Goal: Information Seeking & Learning: Learn about a topic

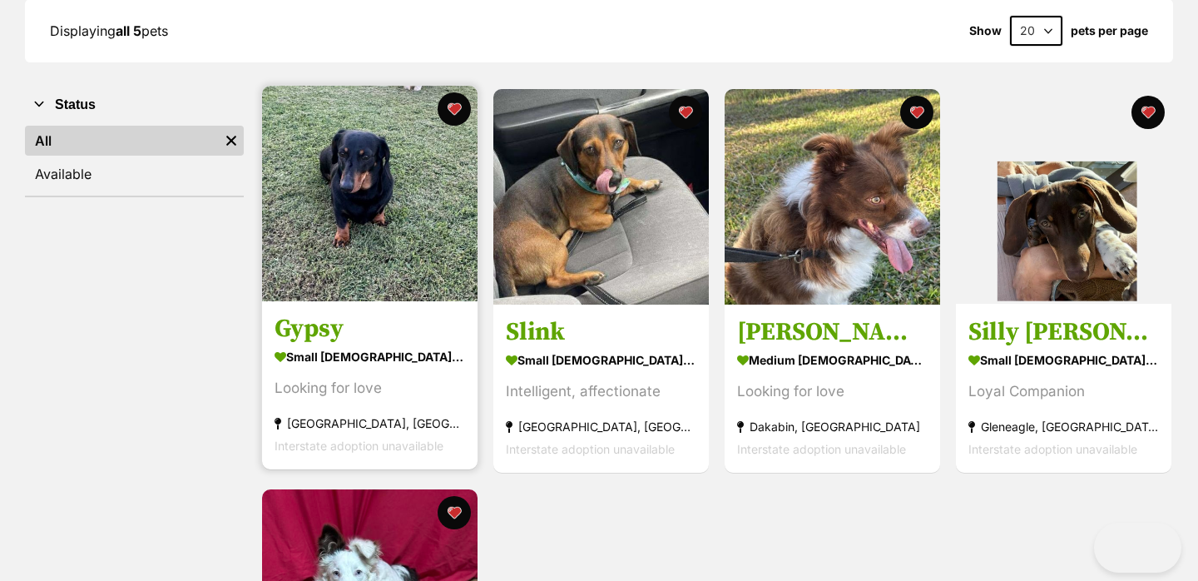
click at [358, 197] on img at bounding box center [369, 193] width 215 height 215
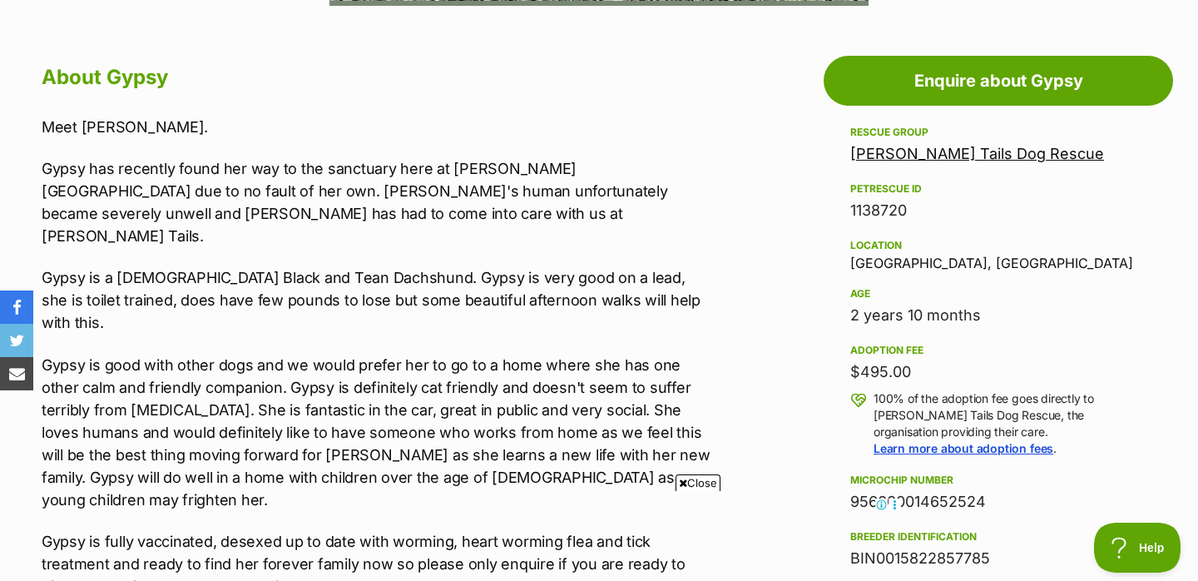
click at [693, 486] on span "Close" at bounding box center [697, 482] width 45 height 17
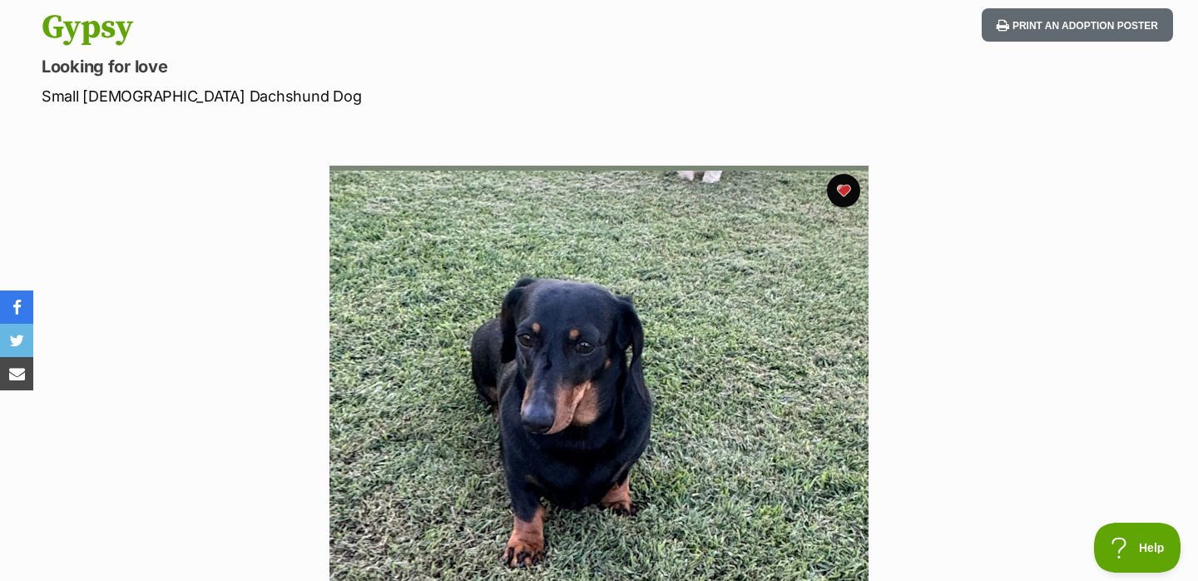
scroll to position [182, 0]
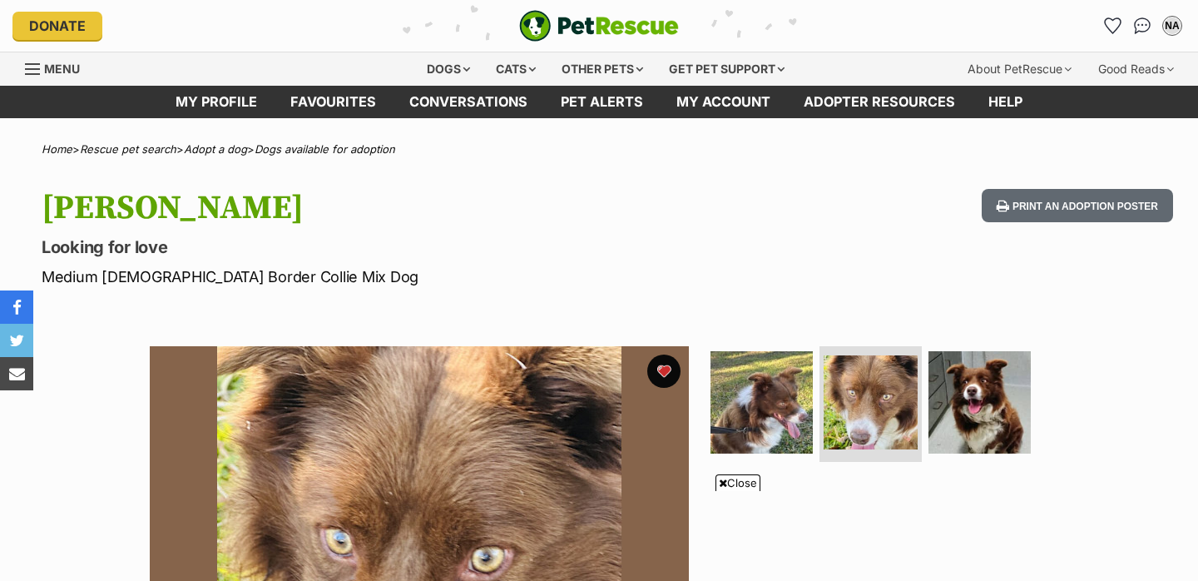
scroll to position [232, 0]
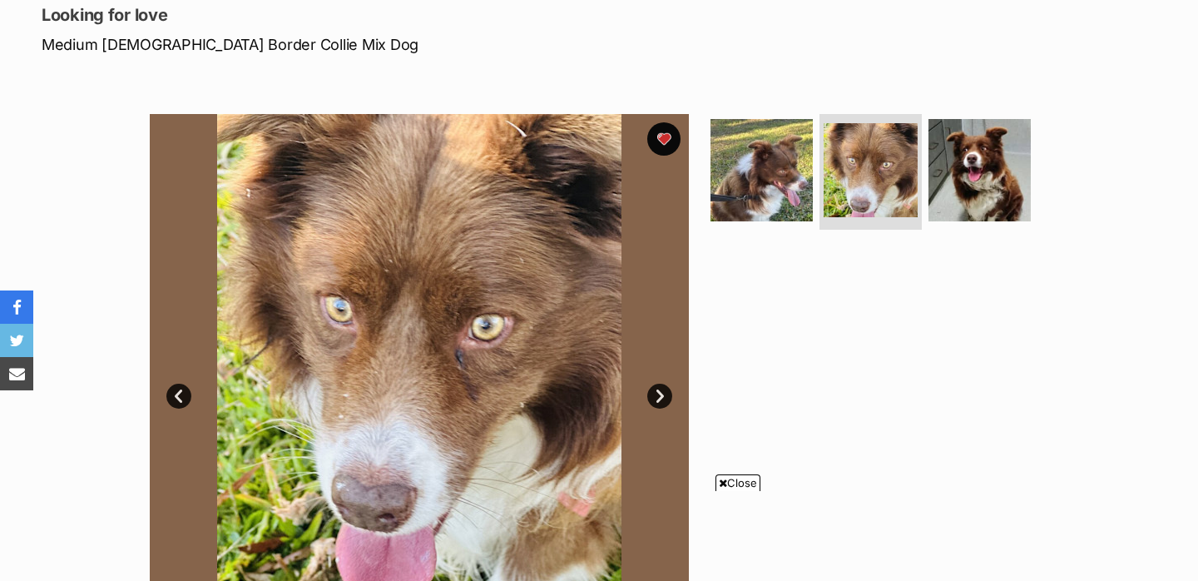
click at [662, 396] on link "Next" at bounding box center [659, 395] width 25 height 25
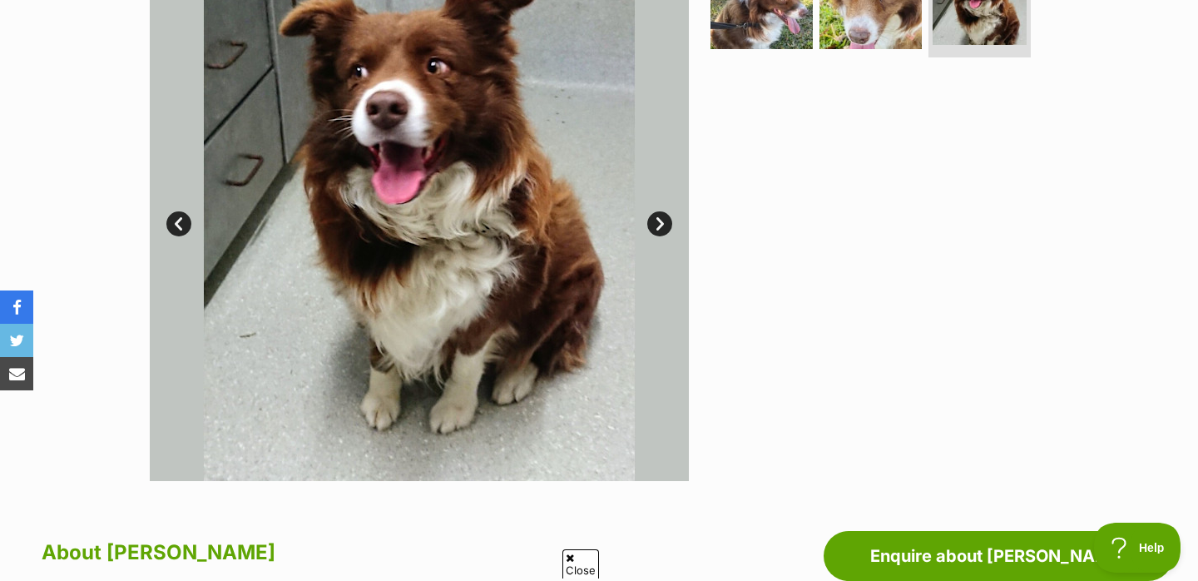
scroll to position [0, 0]
click at [667, 220] on link "Next" at bounding box center [659, 223] width 25 height 25
